Goal: Task Accomplishment & Management: Complete application form

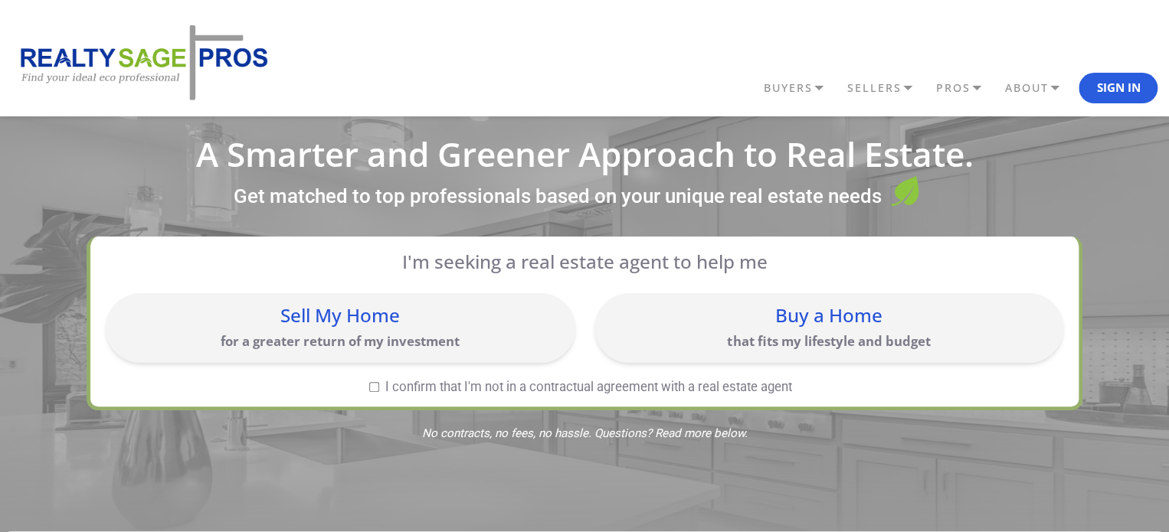
click at [378, 384] on label "I confirm that I'm not in a contractual agreement with a real estate agent" at bounding box center [581, 387] width 950 height 13
click at [378, 384] on input "I confirm that I'm not in a contractual agreement with a real estate agent" at bounding box center [374, 387] width 10 height 10
checkbox input "true"
click at [316, 311] on div "Sell My Home" at bounding box center [340, 315] width 454 height 18
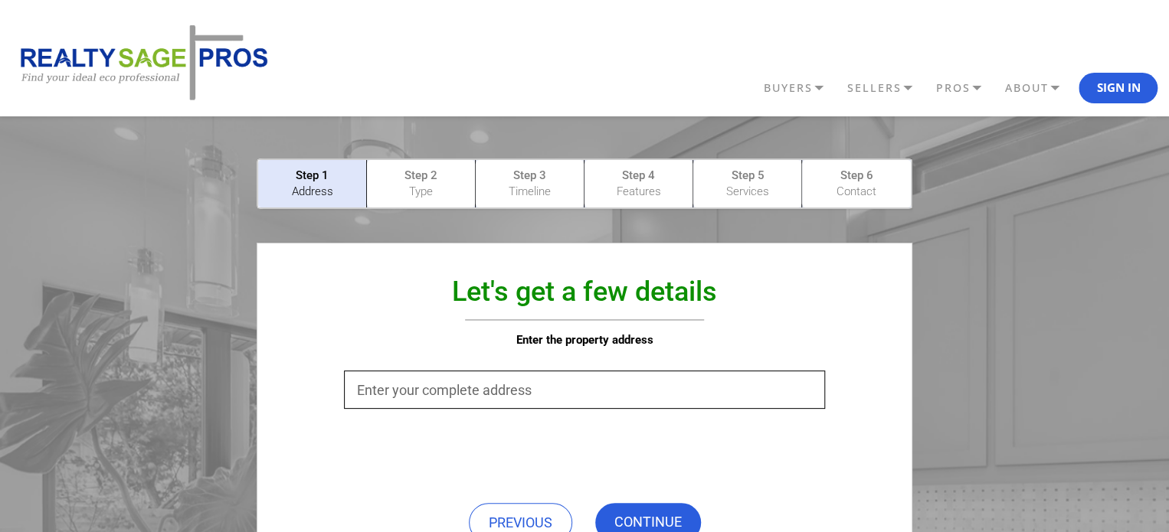
click at [646, 373] on input "text" at bounding box center [584, 390] width 480 height 38
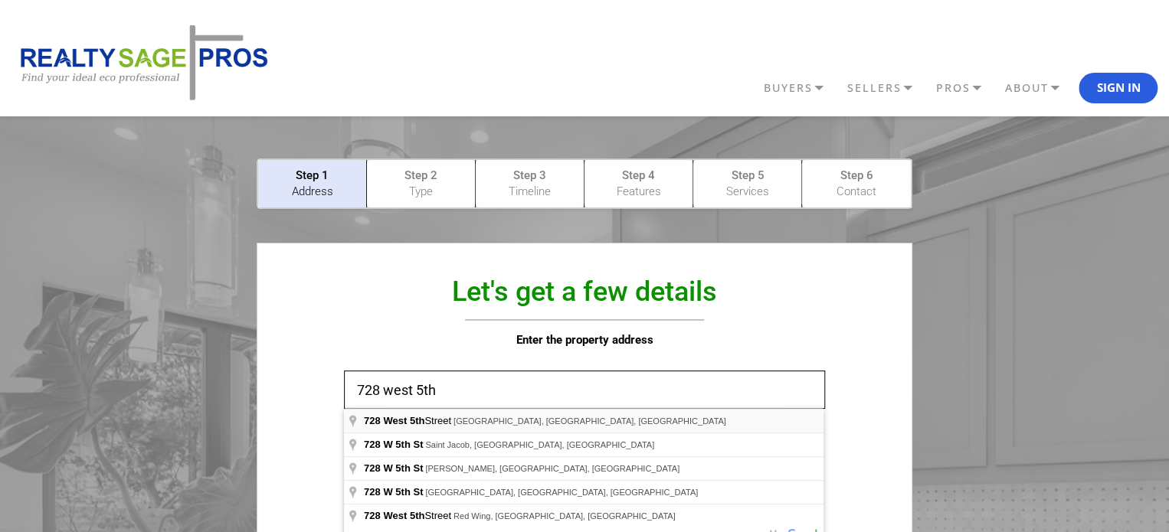
type input "[STREET_ADDRESS]"
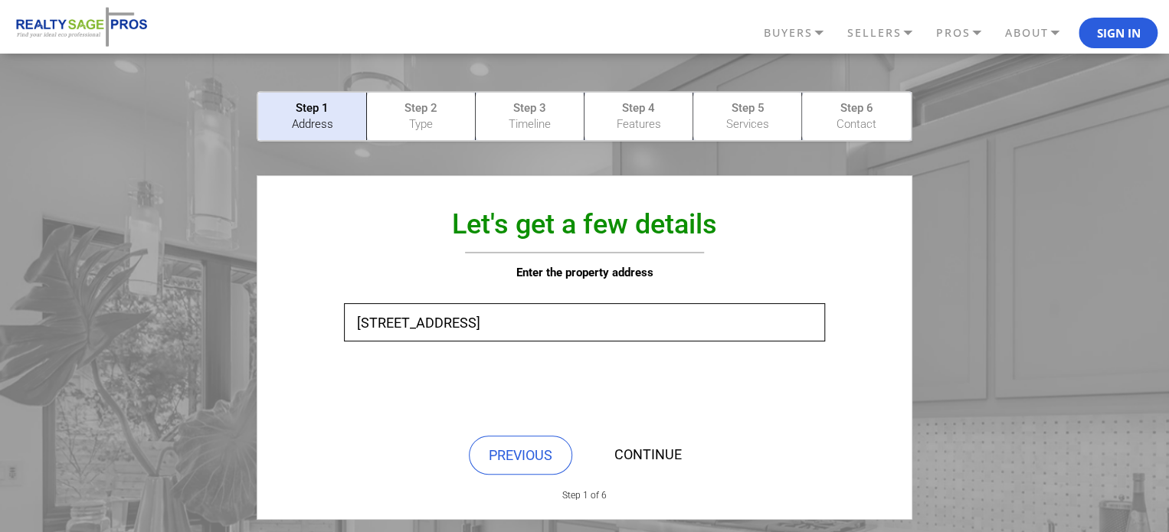
click at [654, 440] on link "CONTINUE" at bounding box center [648, 455] width 106 height 39
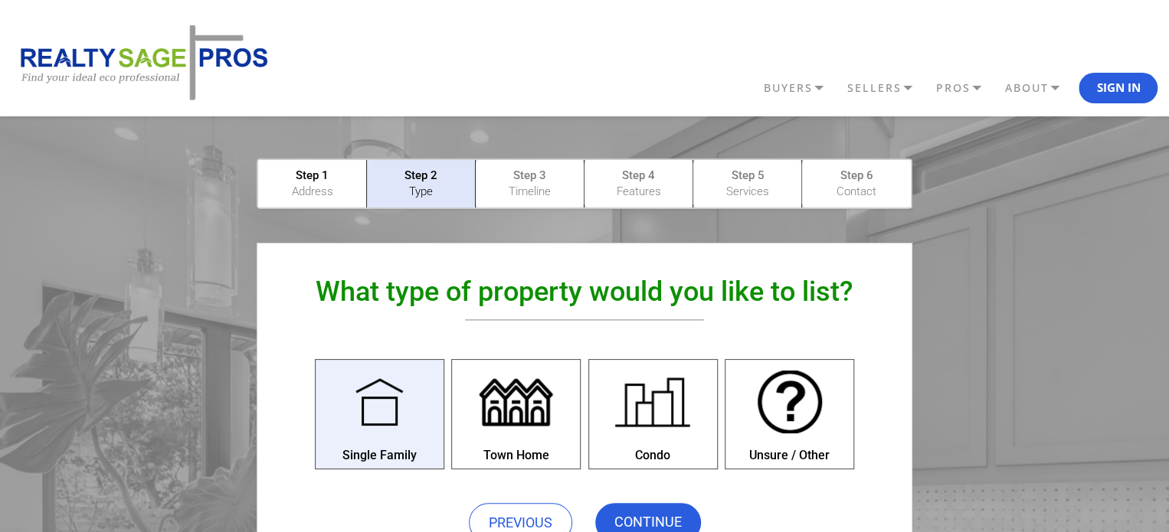
click at [398, 413] on div at bounding box center [379, 402] width 84 height 84
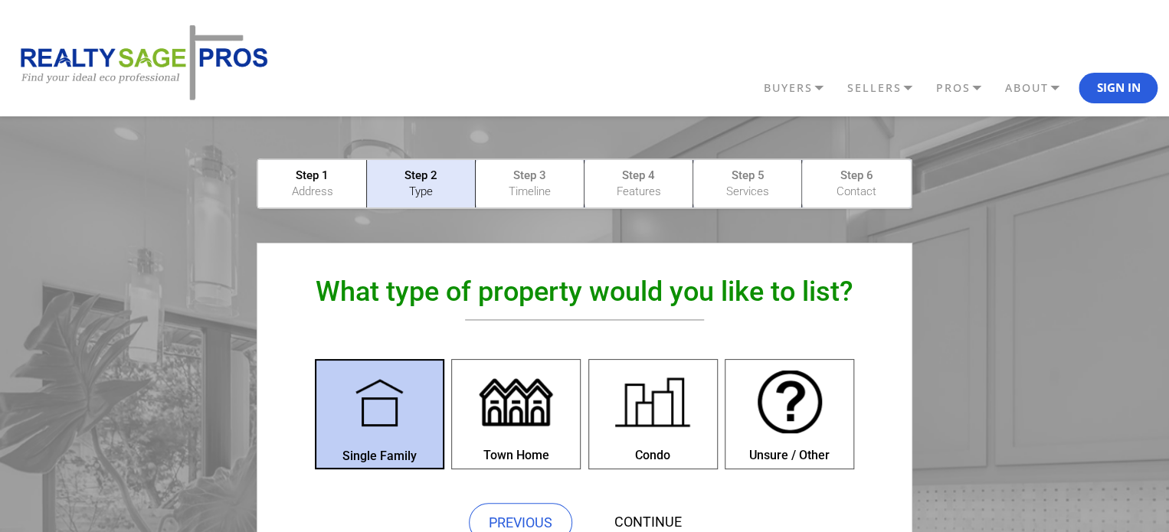
click at [656, 515] on link "CONTINUE" at bounding box center [648, 522] width 106 height 39
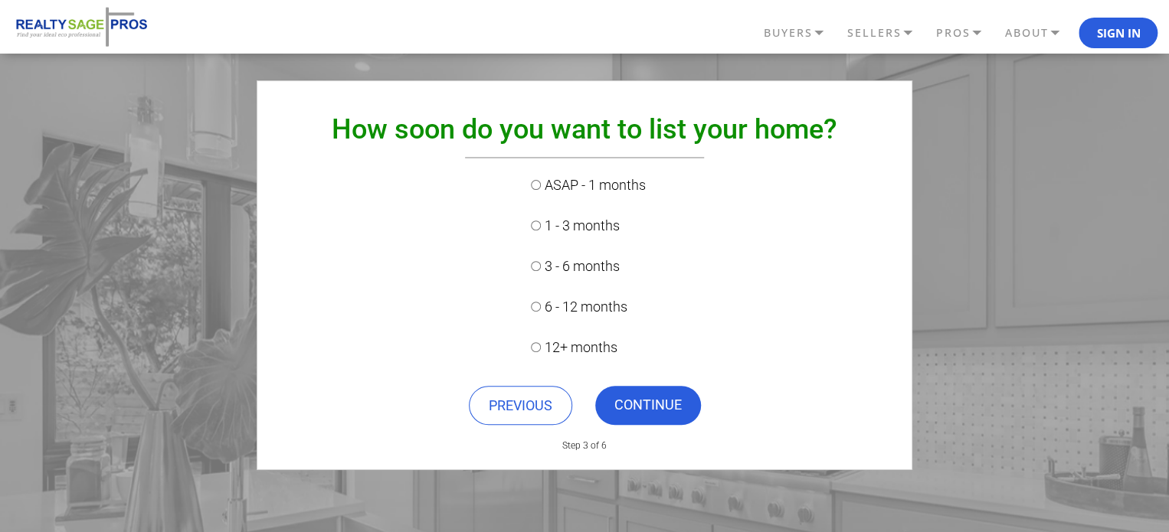
scroll to position [162, 0]
click at [585, 266] on label "3 - 6 months" at bounding box center [584, 267] width 123 height 37
click at [541, 266] on input "3 - 6 months" at bounding box center [536, 267] width 10 height 10
radio input "true"
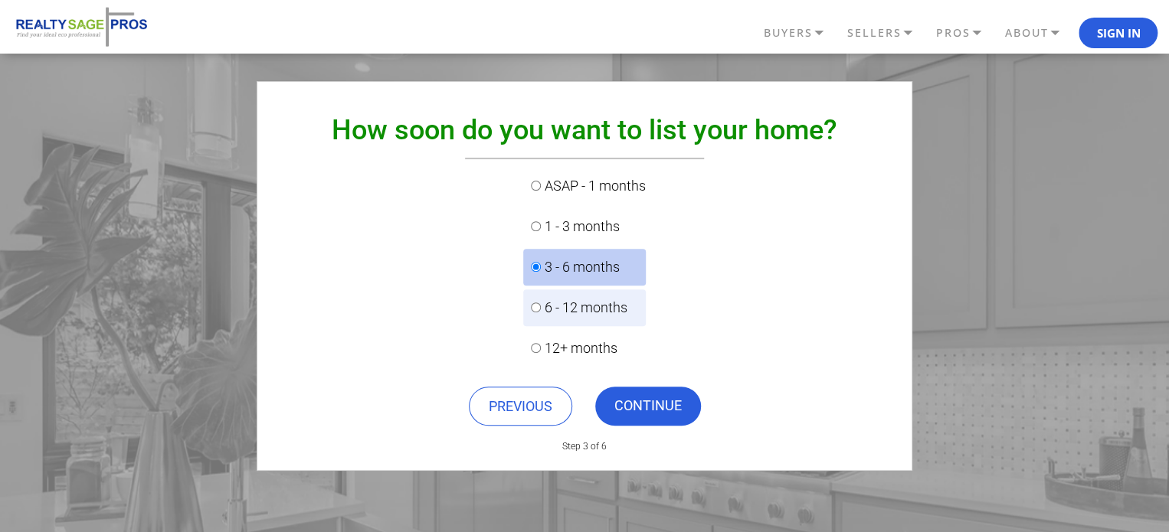
click at [605, 317] on label "6 - 12 months" at bounding box center [584, 308] width 123 height 37
click at [541, 312] on input "6 - 12 months" at bounding box center [536, 308] width 10 height 10
radio input "true"
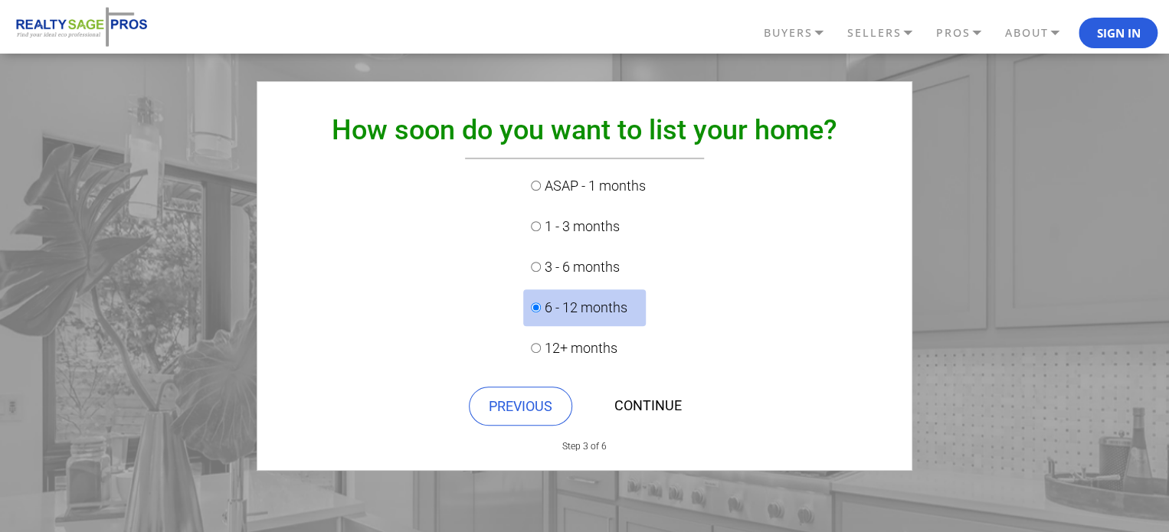
click at [672, 408] on link "CONTINUE" at bounding box center [648, 406] width 106 height 39
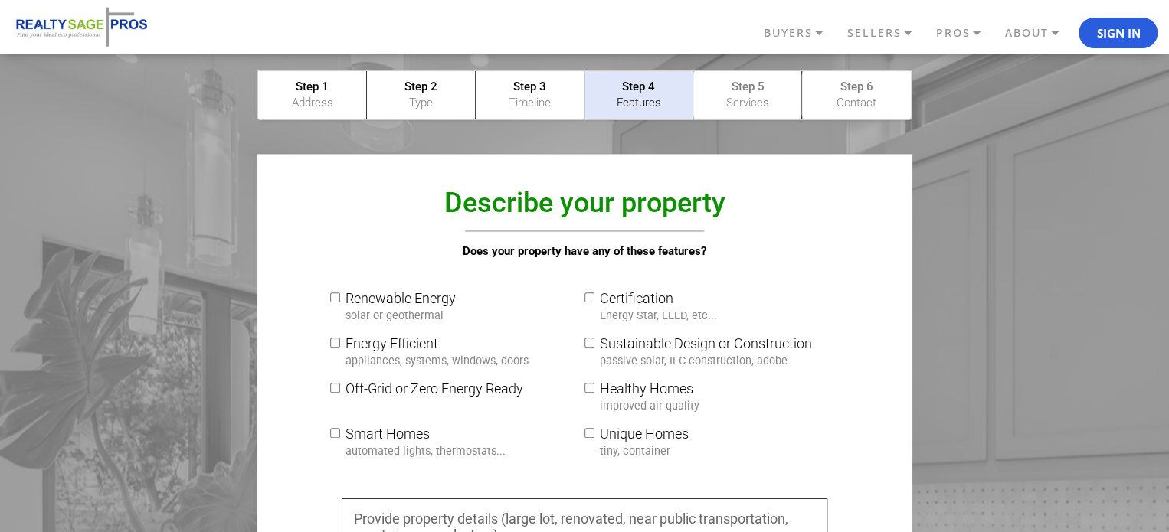
scroll to position [0, 0]
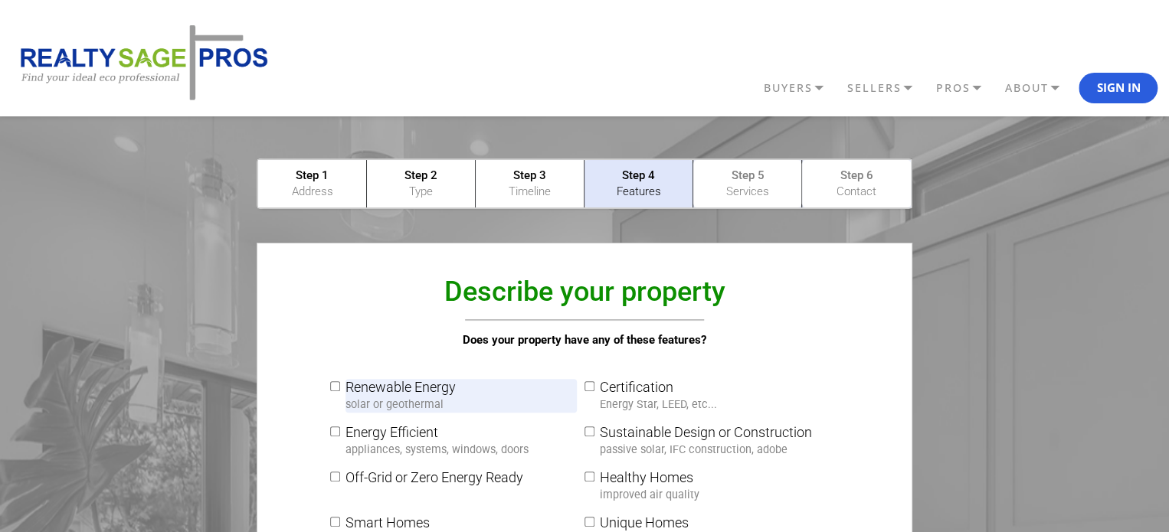
click at [418, 398] on small "solar or geothermal" at bounding box center [394, 404] width 98 height 13
click at [340, 391] on input "Renewable Energy solar or geothermal" at bounding box center [335, 386] width 10 height 10
checkbox input "true"
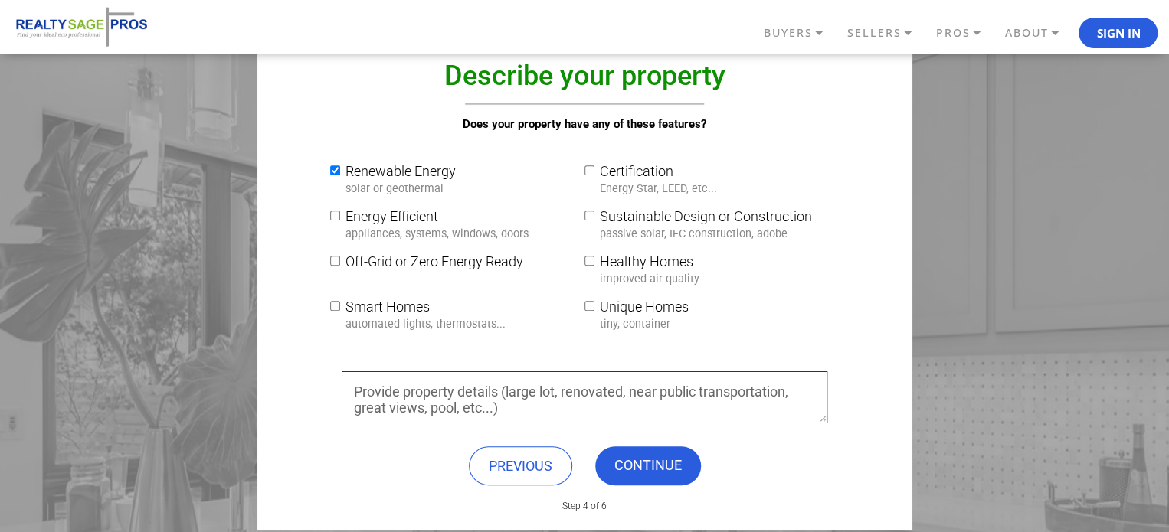
scroll to position [222, 0]
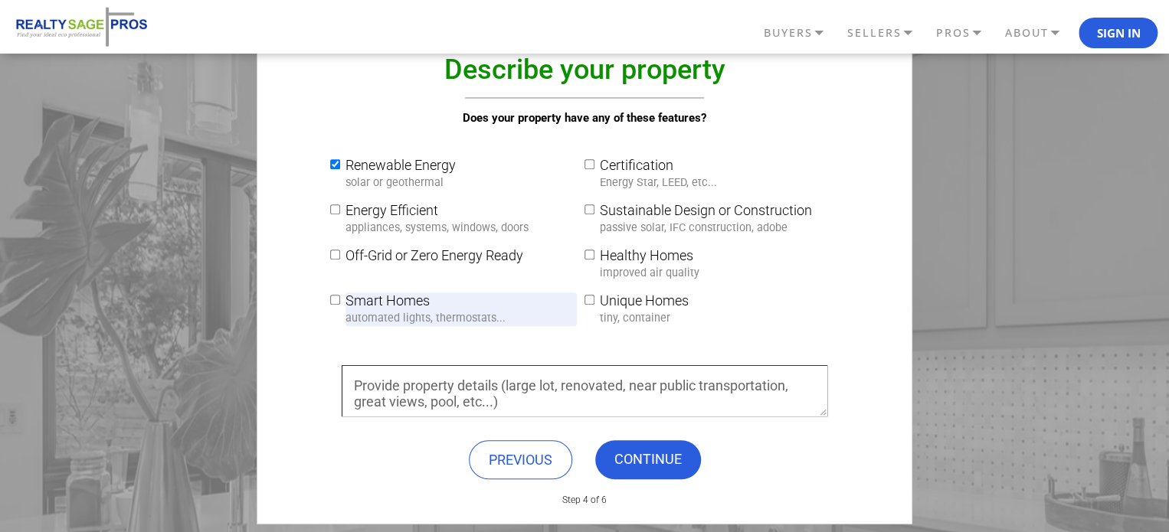
click at [398, 296] on label "Smart Homes automated lights, thermostats..." at bounding box center [460, 310] width 231 height 34
click at [340, 296] on input "Smart Homes automated lights, thermostats..." at bounding box center [335, 300] width 10 height 10
checkbox input "true"
click at [562, 383] on textarea at bounding box center [585, 390] width 486 height 51
click at [539, 385] on textarea at bounding box center [585, 390] width 486 height 51
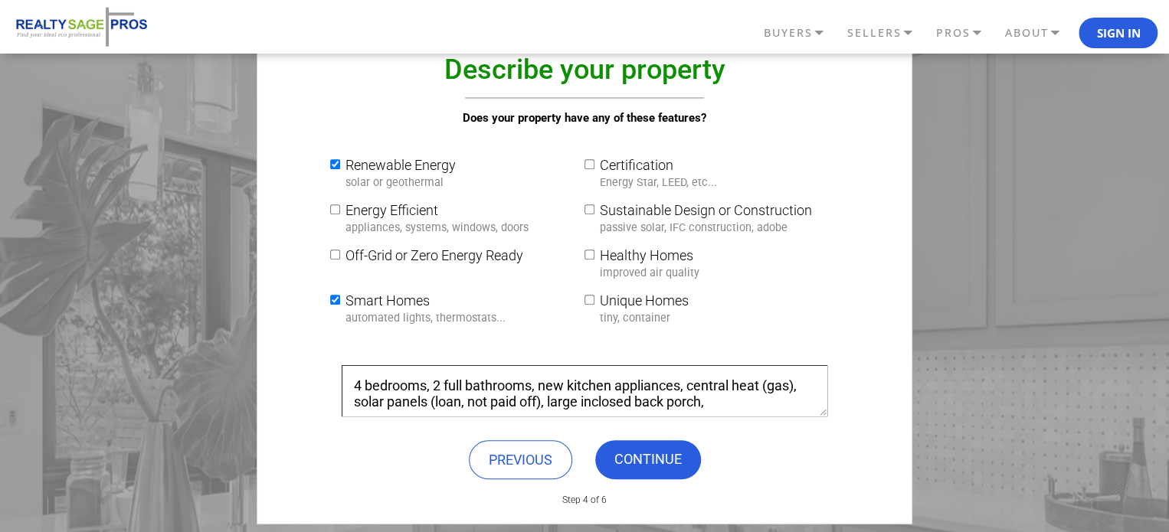
click at [585, 395] on textarea "4 bedrooms, 2 full bathrooms, new kitchen appliances, central heat (gas), solar…" at bounding box center [585, 390] width 486 height 51
click at [769, 401] on textarea "4 bedrooms, 2 full bathrooms, new kitchen appliances, central heat (gas), solar…" at bounding box center [585, 390] width 486 height 51
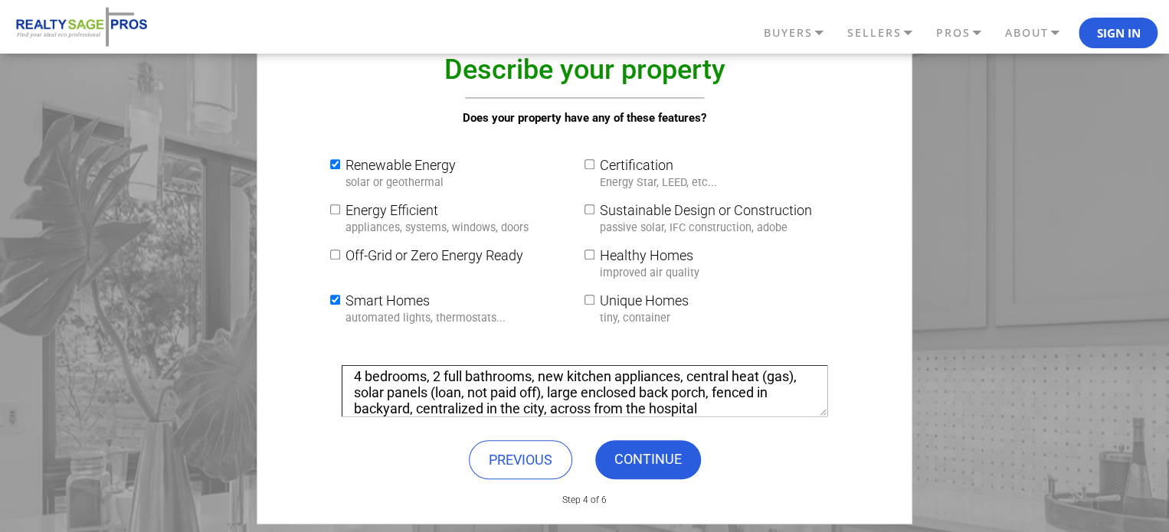
click at [555, 402] on textarea "4 bedrooms, 2 full bathrooms, new kitchen appliances, central heat (gas), solar…" at bounding box center [585, 390] width 486 height 51
click at [761, 404] on textarea "4 bedrooms, 2 full bathrooms, new kitchen appliances, central heat (gas), solar…" at bounding box center [585, 390] width 486 height 51
type textarea "4 bedrooms, 2 full bathrooms, new kitchen appliances, central heat (gas), solar…"
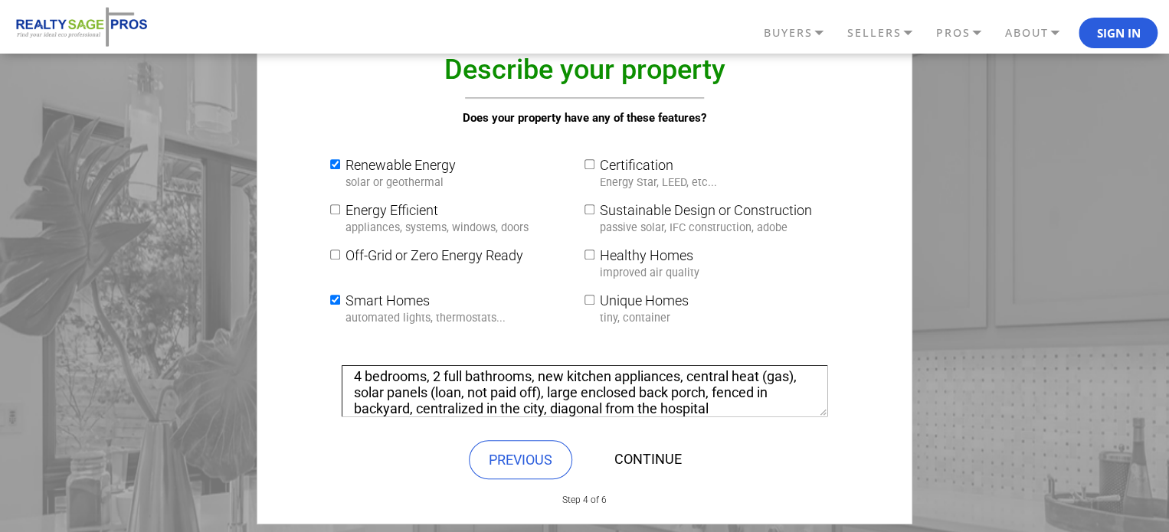
click at [657, 459] on link "CONTINUE" at bounding box center [648, 459] width 106 height 39
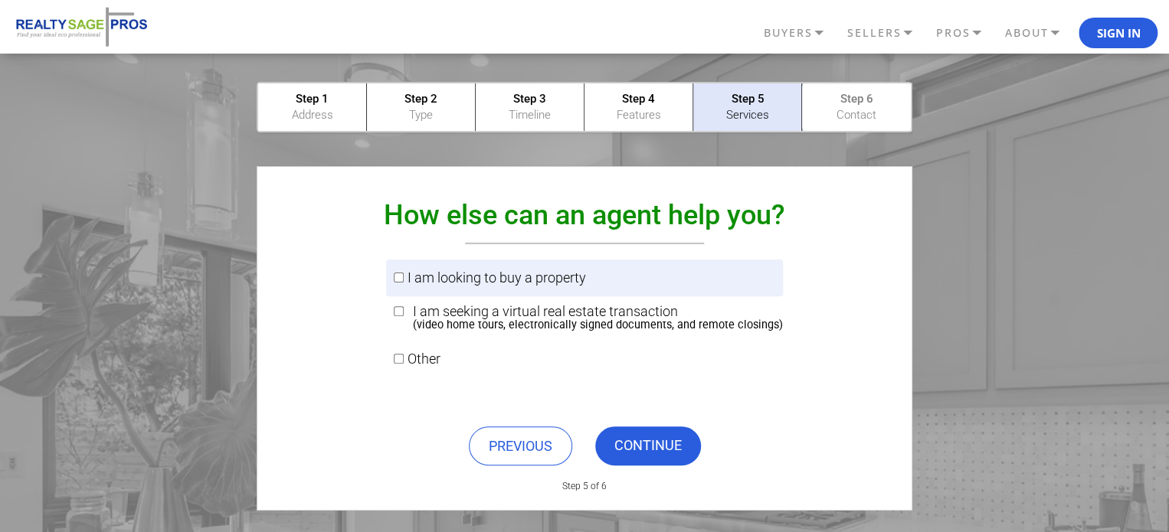
scroll to position [0, 0]
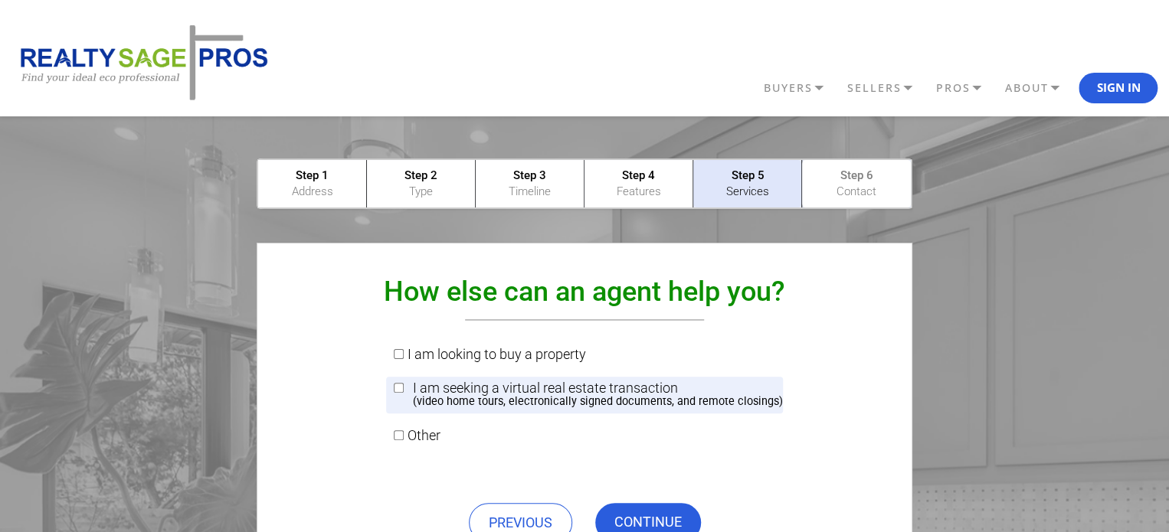
click at [555, 401] on small "(video home tours, electronically signed documents, and remote closings)" at bounding box center [598, 402] width 370 height 14
click at [404, 393] on input "I am seeking a virtual real estate transaction (video home tours, electronicall…" at bounding box center [399, 388] width 10 height 10
checkbox input "true"
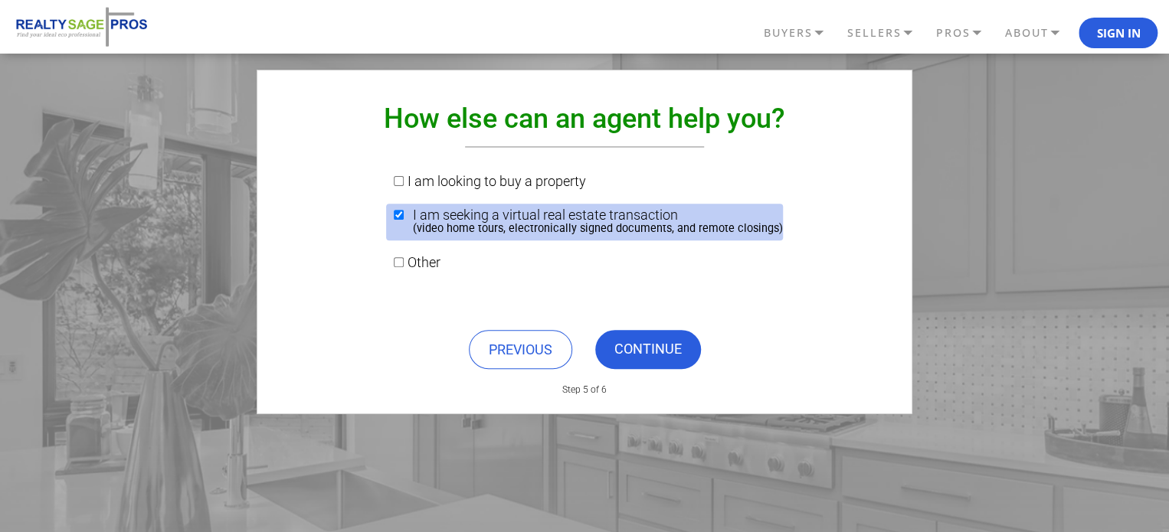
scroll to position [179, 0]
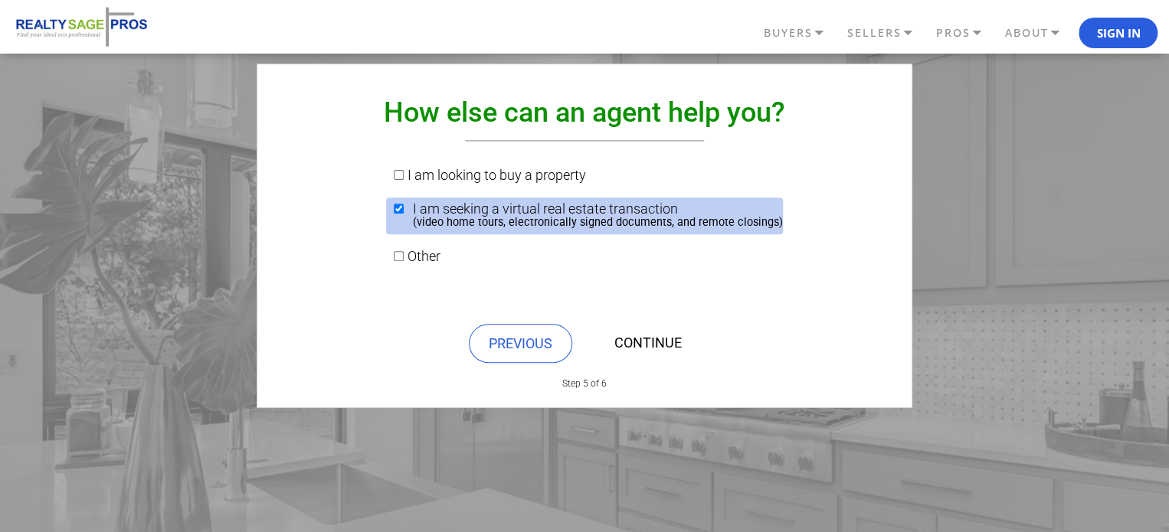
click at [664, 329] on link "CONTINUE" at bounding box center [648, 343] width 106 height 39
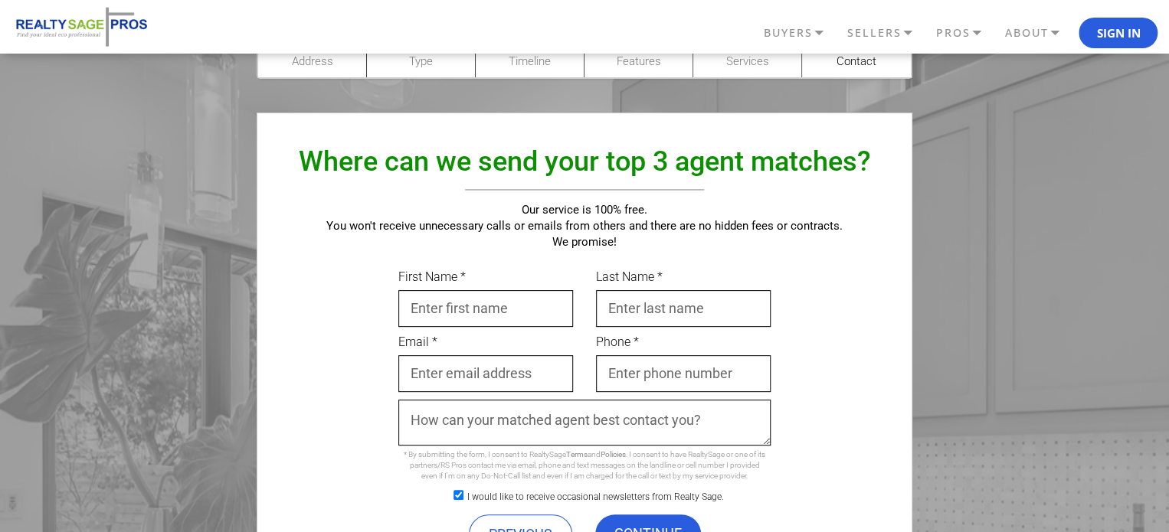
scroll to position [222, 0]
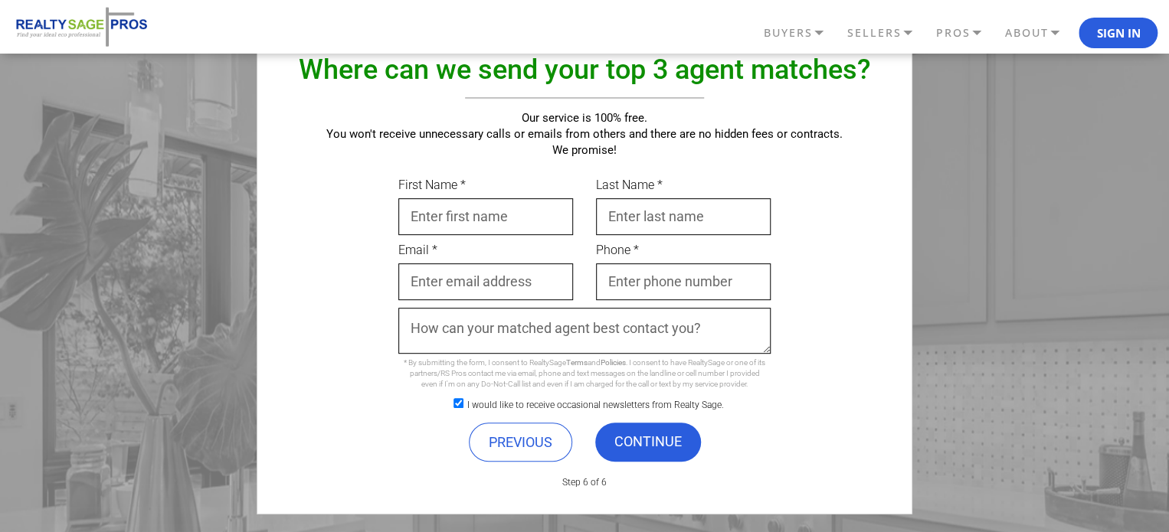
click at [515, 232] on input "First Name *" at bounding box center [485, 216] width 175 height 37
type input "[PERSON_NAME]"
type input "[PERSON_NAME][EMAIL_ADDRESS][PERSON_NAME][DOMAIN_NAME]"
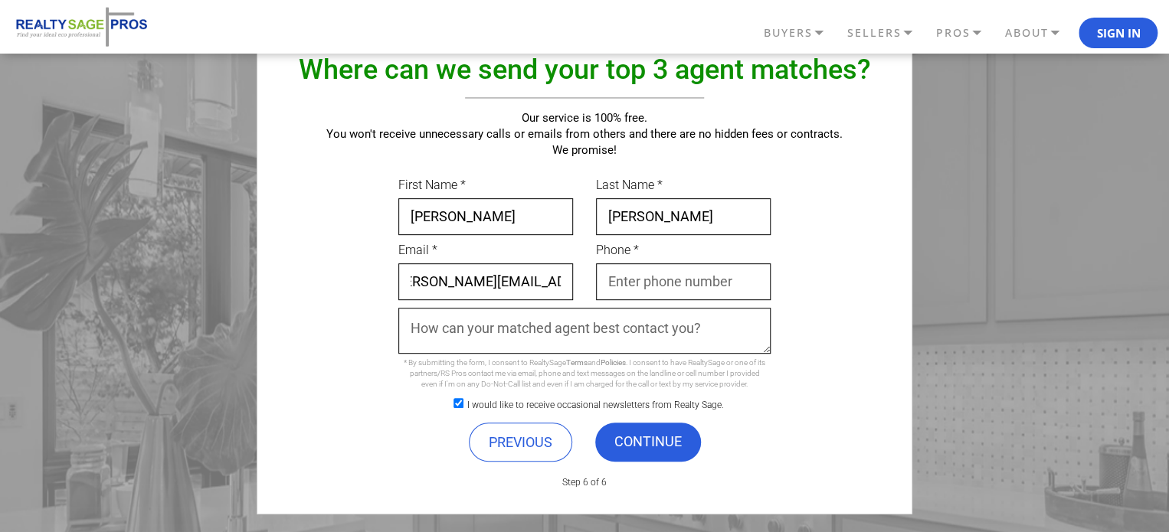
scroll to position [0, 0]
type input "[PHONE_NUMBER]"
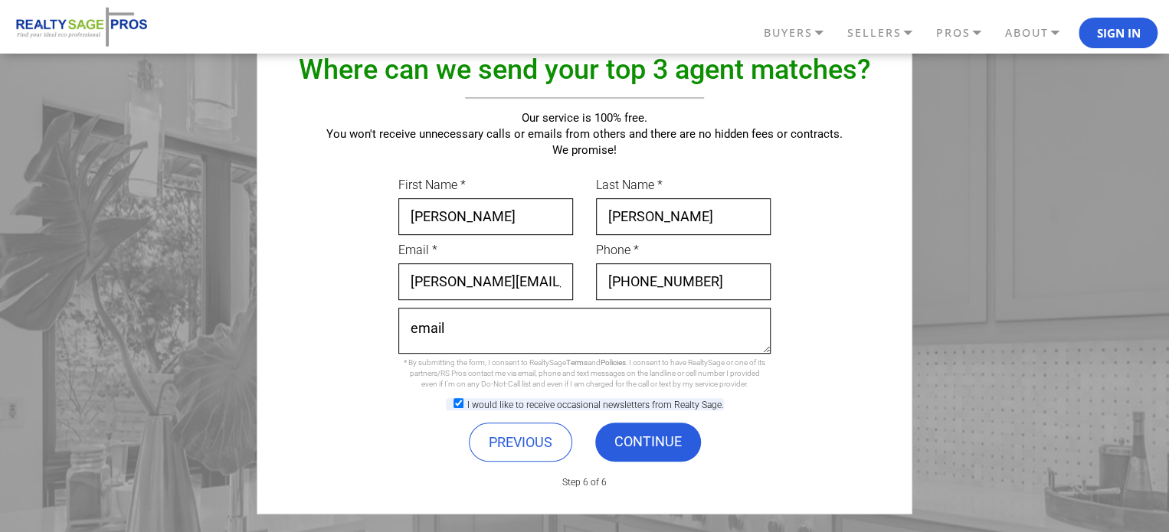
type textarea "email"
click at [484, 399] on label "I would like to receive occasional newsletters from Realty Sage." at bounding box center [585, 404] width 278 height 12
click at [463, 399] on input "I would like to receive occasional newsletters from Realty Sage." at bounding box center [458, 403] width 10 height 10
checkbox input "false"
click at [512, 327] on textarea "email" at bounding box center [584, 331] width 372 height 46
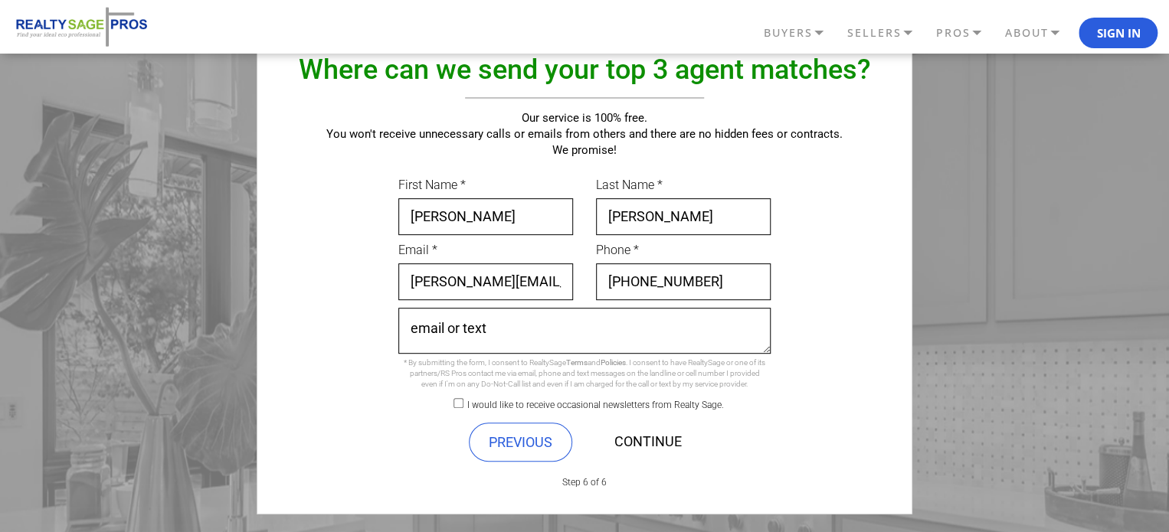
type textarea "email or text"
click at [639, 434] on link "CONTINUE" at bounding box center [648, 442] width 106 height 39
